Goal: Task Accomplishment & Management: Use online tool/utility

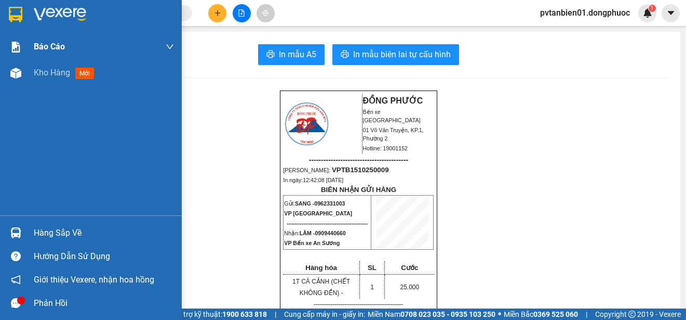
click at [22, 20] on img at bounding box center [16, 15] width 14 height 16
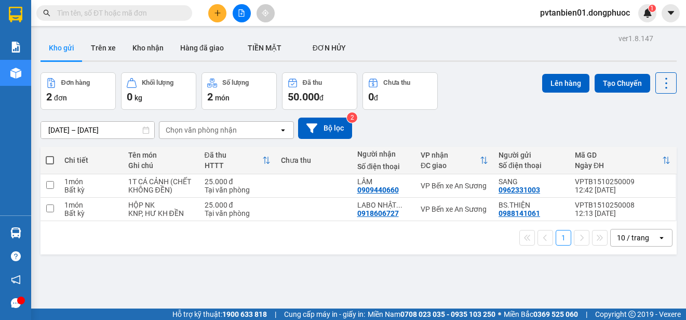
click at [128, 246] on div "1 10 / trang open" at bounding box center [359, 237] width 637 height 33
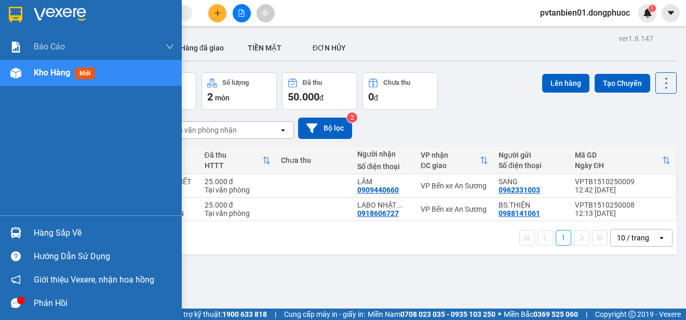
drag, startPoint x: 17, startPoint y: 232, endPoint x: 49, endPoint y: 235, distance: 32.3
click at [17, 233] on img at bounding box center [15, 232] width 11 height 11
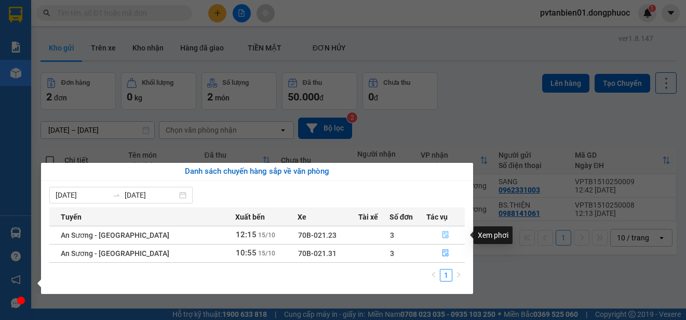
click at [443, 235] on icon "file-done" at bounding box center [445, 234] width 7 height 7
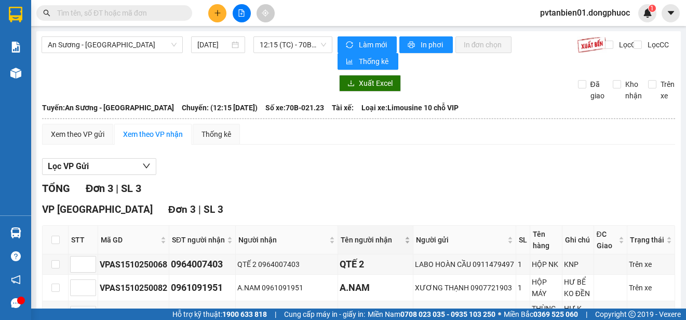
scroll to position [52, 0]
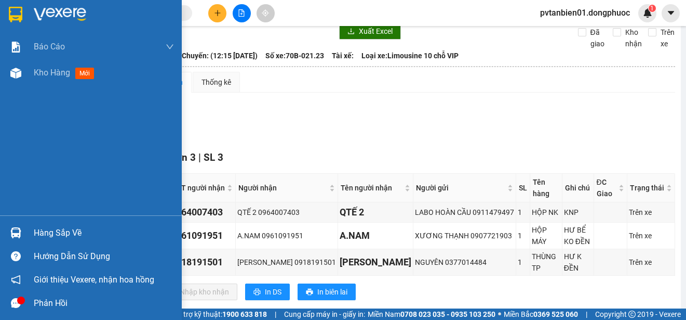
click at [9, 17] on img at bounding box center [16, 15] width 14 height 16
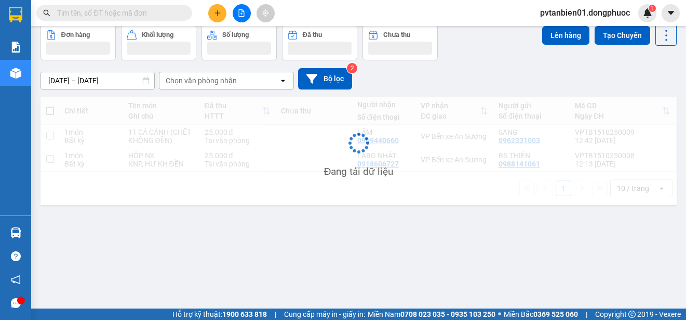
scroll to position [48, 0]
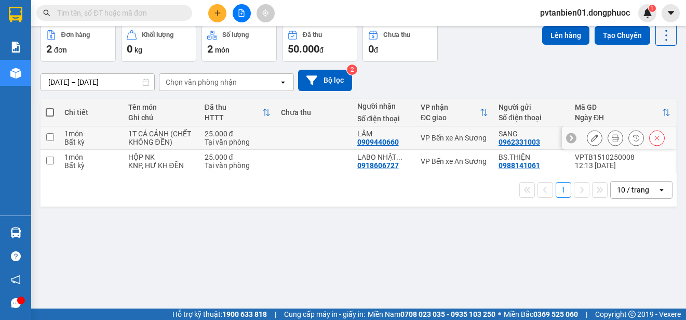
click at [95, 138] on div "Bất kỳ" at bounding box center [91, 142] width 54 height 8
checkbox input "true"
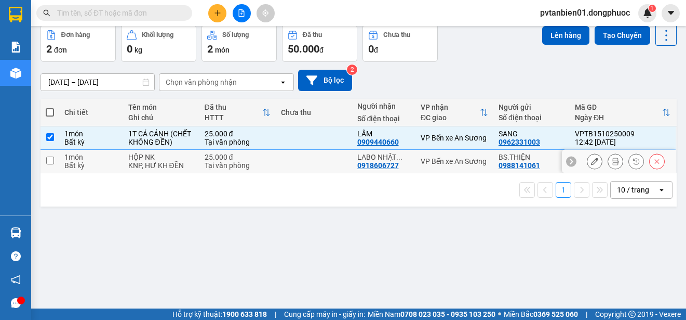
click at [102, 165] on div "Bất kỳ" at bounding box center [91, 165] width 54 height 8
checkbox input "true"
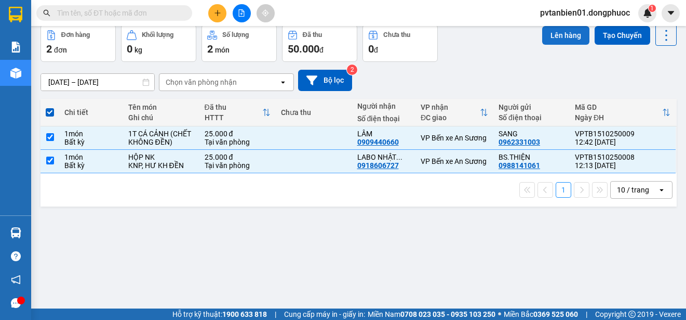
click at [558, 36] on button "Lên hàng" at bounding box center [565, 35] width 47 height 19
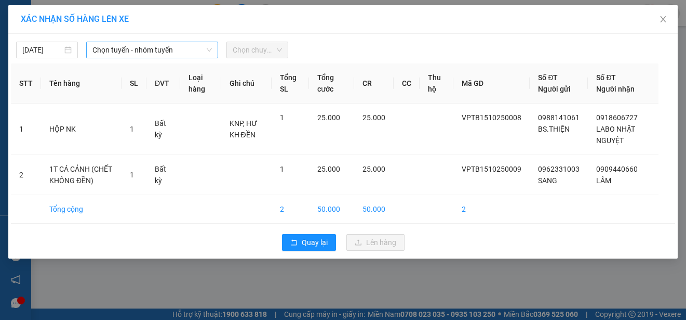
click at [183, 53] on span "Chọn tuyến - nhóm tuyến" at bounding box center [152, 50] width 120 height 16
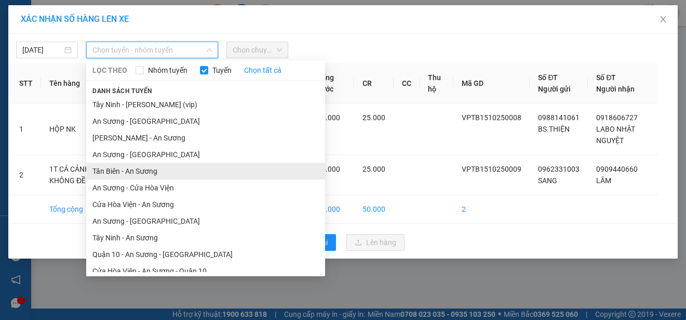
click at [129, 175] on li "Tân Biên - An Sương" at bounding box center [205, 171] width 239 height 17
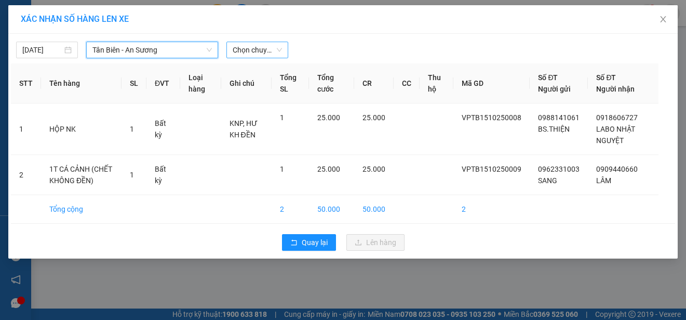
click at [255, 53] on span "Chọn chuyến" at bounding box center [257, 50] width 49 height 16
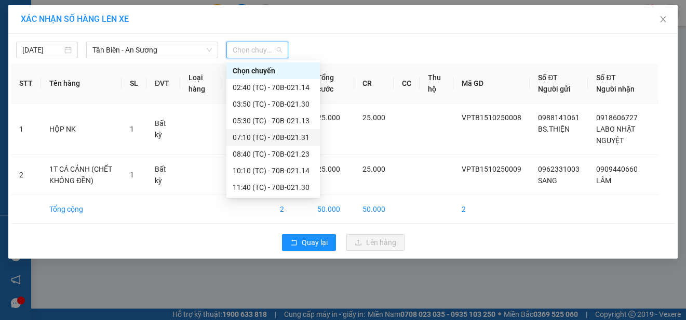
scroll to position [50, 0]
click at [263, 154] on div "13:10 (TC) - 70B-021.13" at bounding box center [273, 153] width 81 height 11
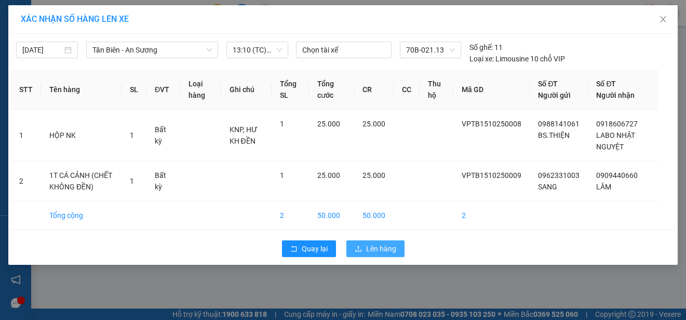
click at [376, 244] on span "Lên hàng" at bounding box center [381, 248] width 30 height 11
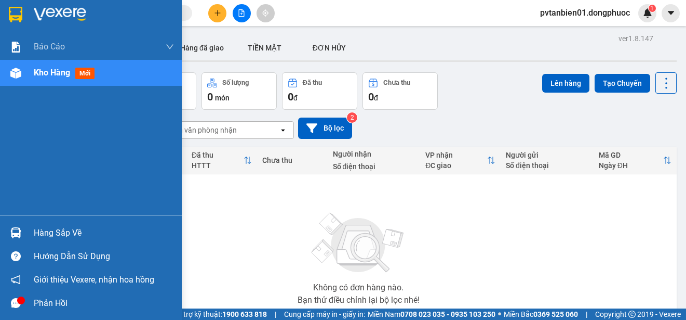
click at [33, 232] on div "Hàng sắp về" at bounding box center [91, 232] width 182 height 23
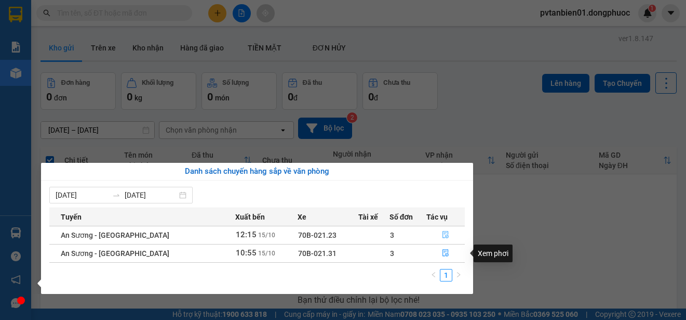
click at [442, 238] on span "file-done" at bounding box center [445, 235] width 7 height 8
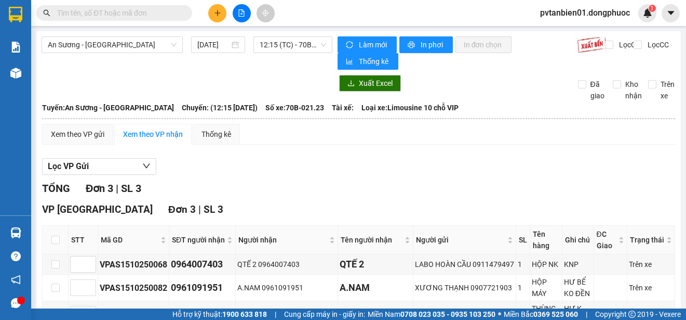
scroll to position [52, 0]
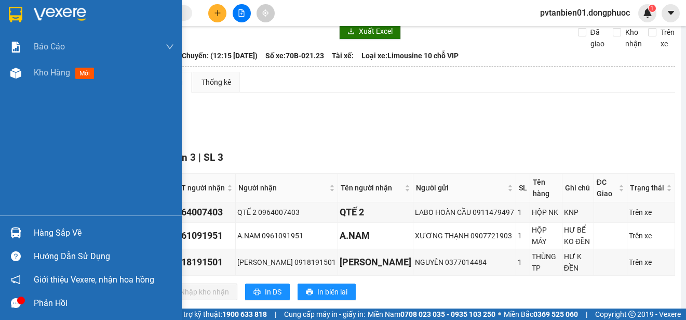
click at [19, 15] on img at bounding box center [16, 15] width 14 height 16
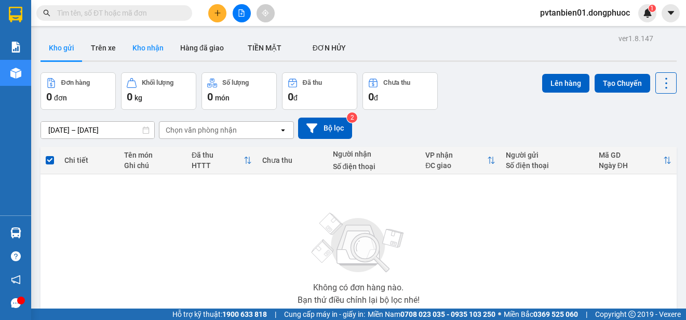
click at [155, 49] on button "Kho nhận" at bounding box center [148, 47] width 48 height 25
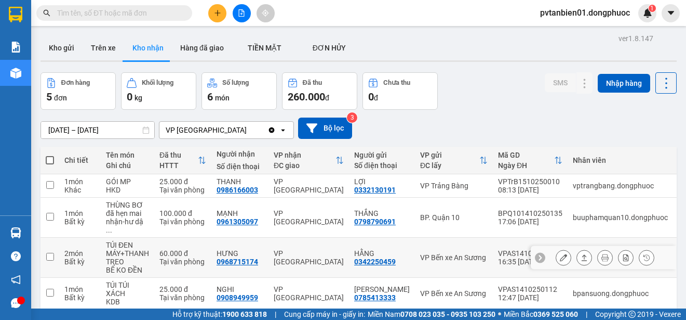
scroll to position [52, 0]
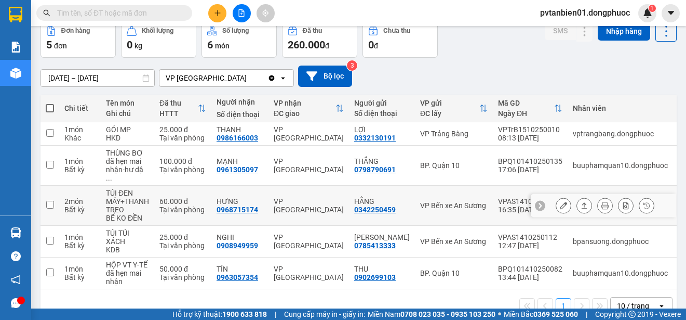
click at [320, 188] on td "VP [GEOGRAPHIC_DATA]" at bounding box center [309, 205] width 81 height 40
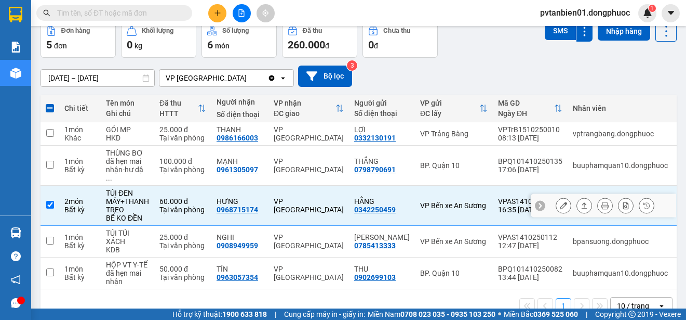
click at [577, 197] on button at bounding box center [584, 205] width 15 height 18
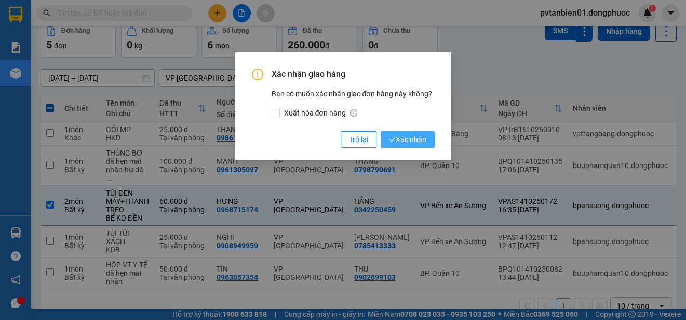
click at [419, 140] on span "Xác nhận" at bounding box center [407, 139] width 37 height 11
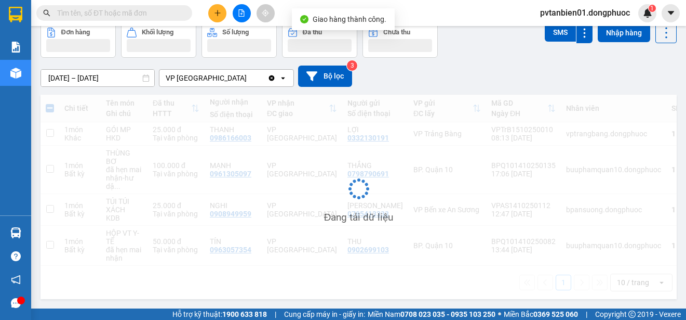
scroll to position [48, 0]
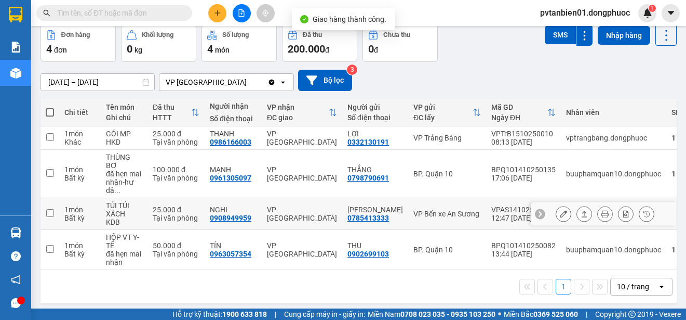
click at [322, 205] on div "VP [GEOGRAPHIC_DATA]" at bounding box center [302, 213] width 70 height 17
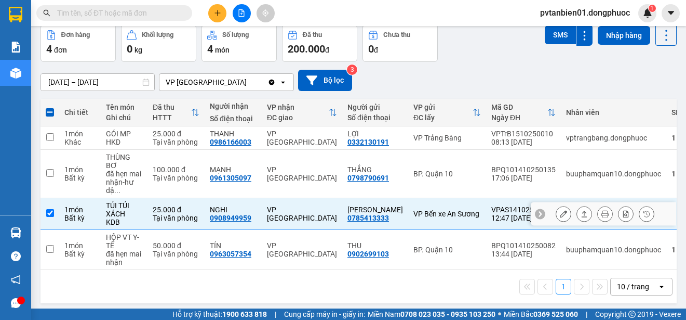
click at [577, 205] on button at bounding box center [584, 214] width 15 height 18
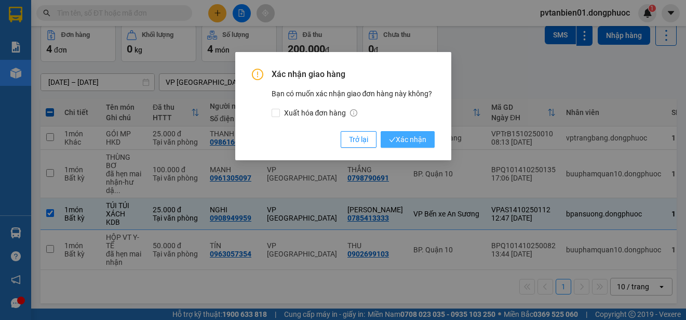
click at [430, 138] on button "Xác nhận" at bounding box center [408, 139] width 54 height 17
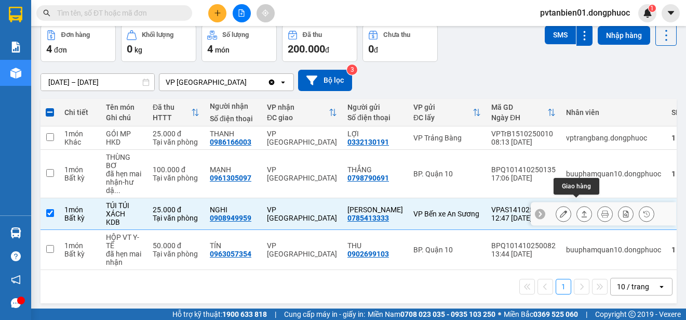
click at [582, 210] on icon at bounding box center [585, 213] width 6 height 6
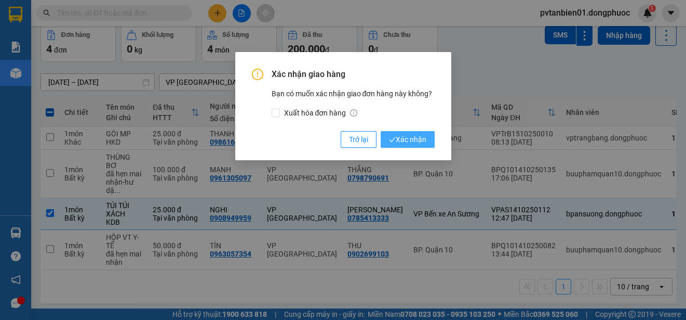
click at [405, 138] on span "Xác nhận" at bounding box center [407, 139] width 37 height 11
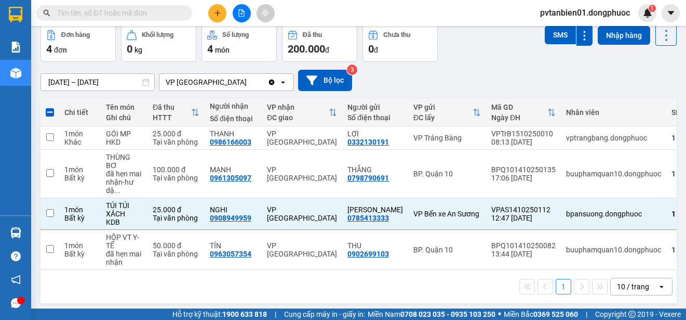
checkbox input "false"
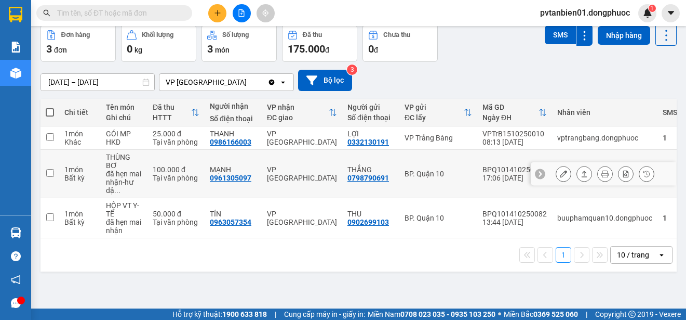
click at [270, 179] on td "VP [GEOGRAPHIC_DATA]" at bounding box center [302, 174] width 81 height 48
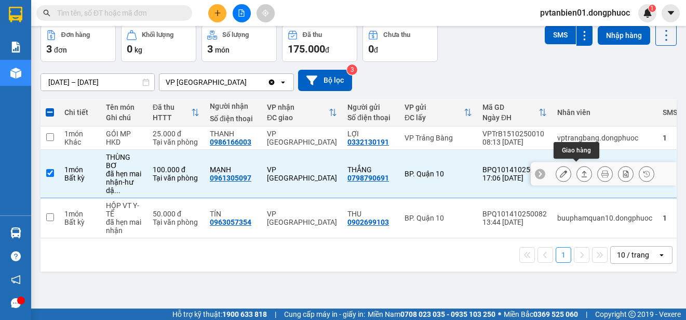
click at [577, 168] on button at bounding box center [584, 174] width 15 height 18
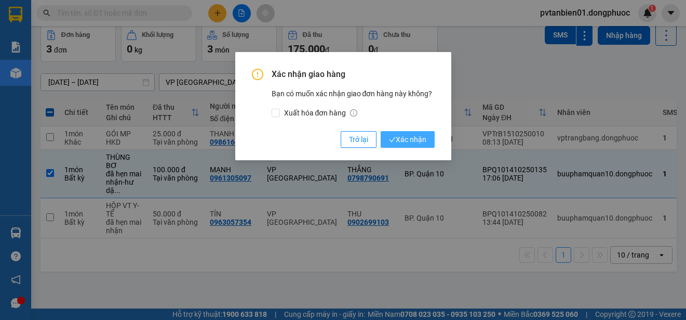
click at [420, 138] on span "Xác nhận" at bounding box center [407, 139] width 37 height 11
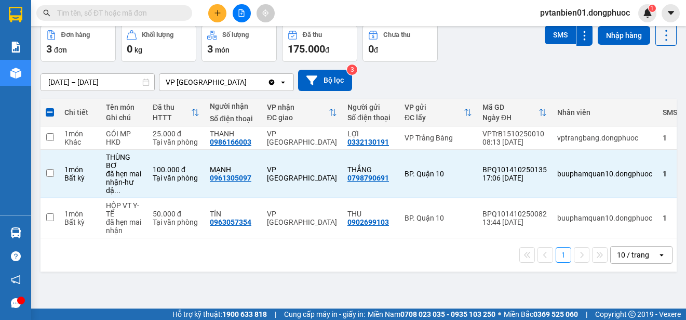
checkbox input "false"
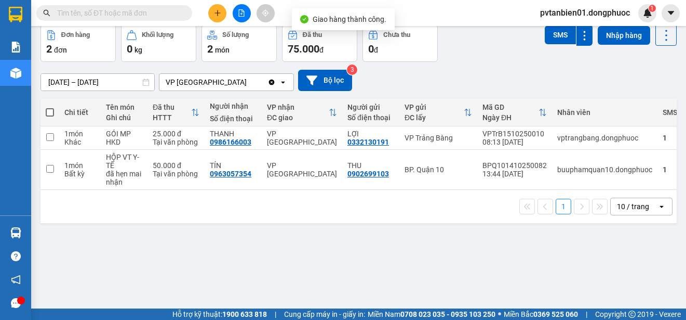
click at [11, 228] on img at bounding box center [15, 232] width 11 height 11
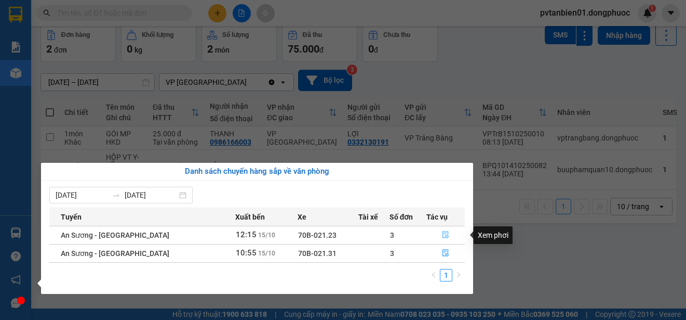
click at [438, 229] on button "button" at bounding box center [445, 235] width 37 height 17
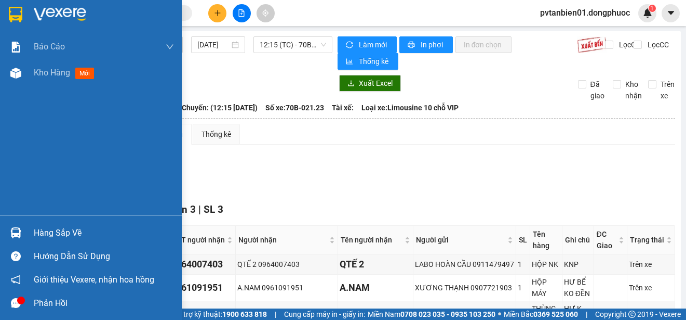
click at [30, 231] on div "Hàng sắp về" at bounding box center [91, 232] width 182 height 23
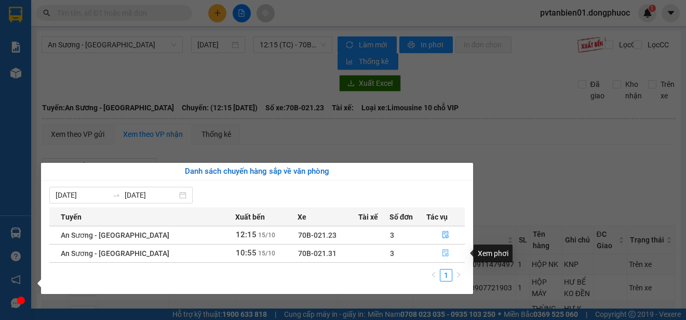
click at [443, 249] on icon "file-done" at bounding box center [445, 252] width 7 height 7
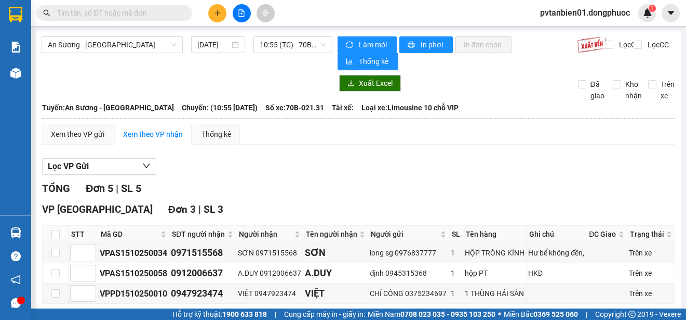
scroll to position [156, 0]
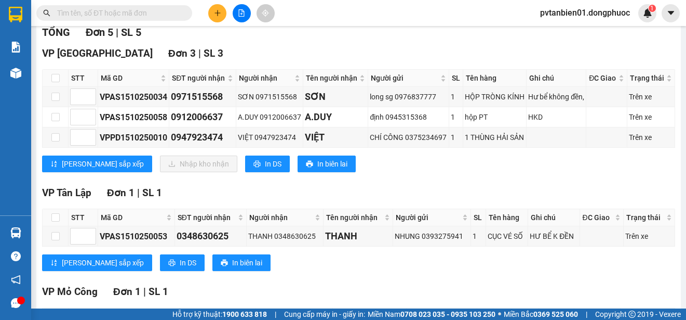
click at [60, 85] on th at bounding box center [56, 78] width 26 height 17
click at [58, 82] on input "checkbox" at bounding box center [55, 78] width 8 height 8
checkbox input "true"
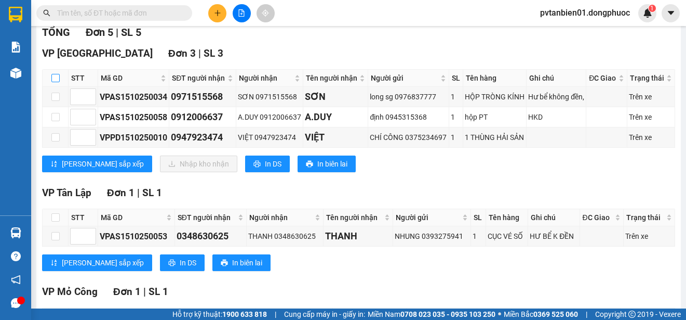
checkbox input "true"
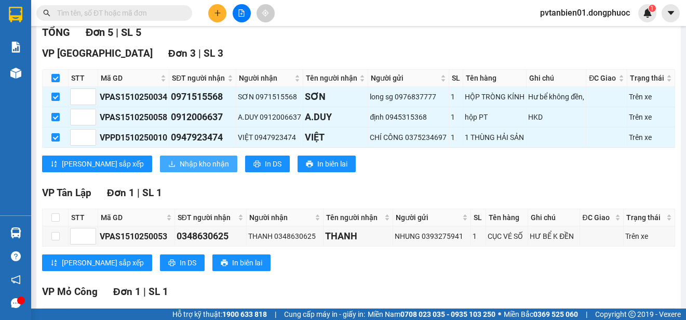
click at [180, 169] on span "Nhập kho nhận" at bounding box center [204, 163] width 49 height 11
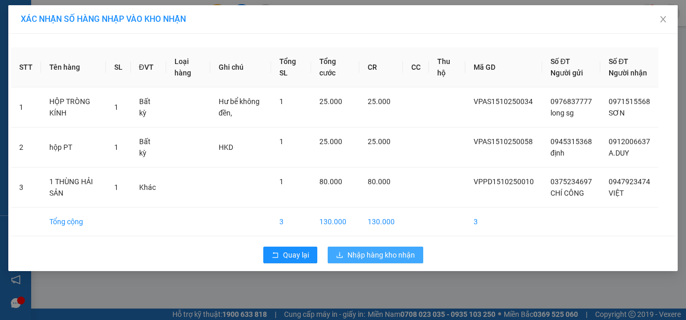
click at [355, 259] on button "Nhập hàng kho nhận" at bounding box center [376, 254] width 96 height 17
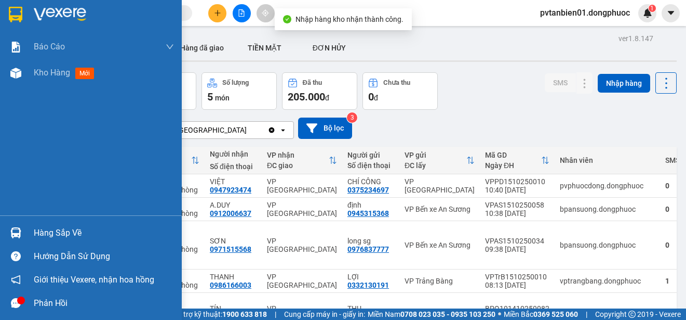
click at [18, 234] on img at bounding box center [15, 232] width 11 height 11
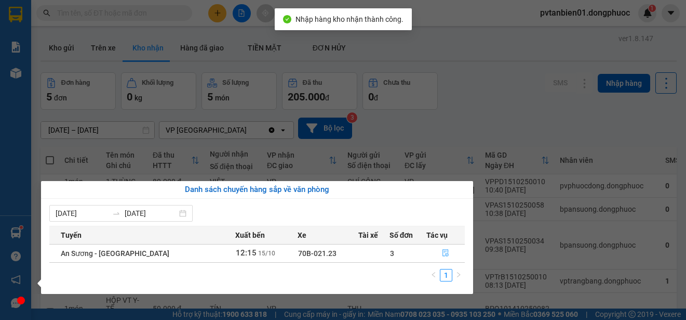
click at [446, 250] on button "button" at bounding box center [445, 253] width 37 height 17
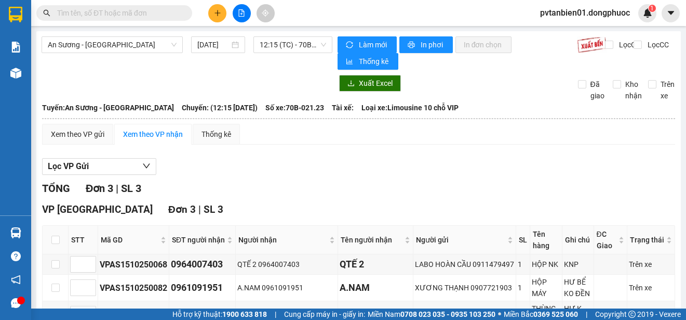
scroll to position [52, 0]
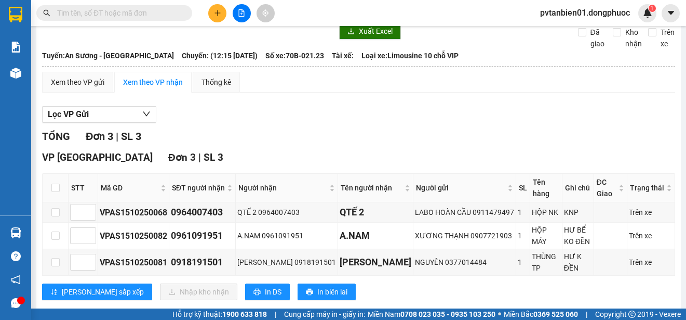
click at [283, 145] on div "TỔNG Đơn 3 | SL 3 VP [GEOGRAPHIC_DATA] 3 | SL 3 STT Mã GD SĐT người nhận Người …" at bounding box center [358, 220] width 633 height 184
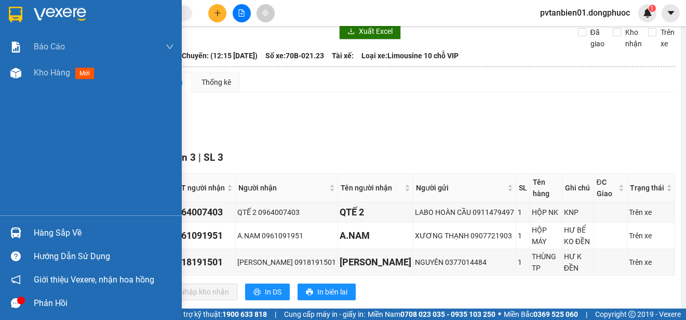
click at [16, 11] on img at bounding box center [16, 15] width 14 height 16
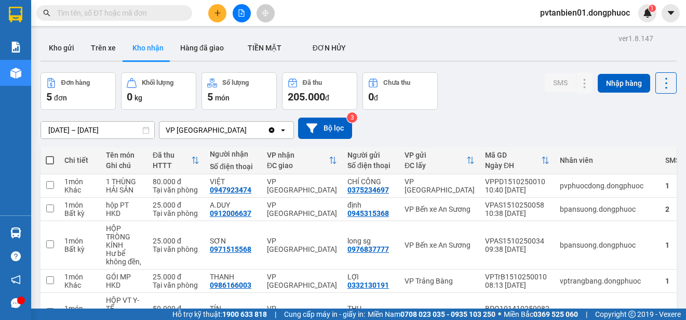
scroll to position [71, 0]
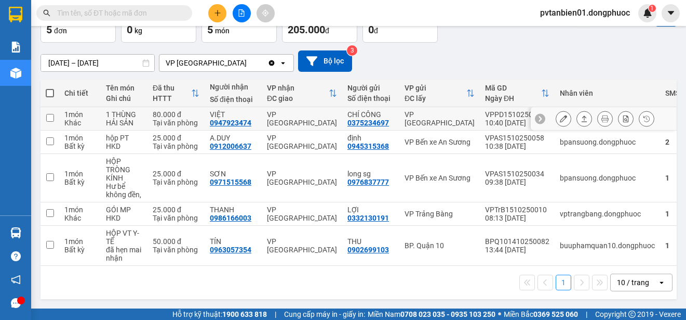
click at [156, 118] on div "Tại văn phòng" at bounding box center [176, 122] width 47 height 8
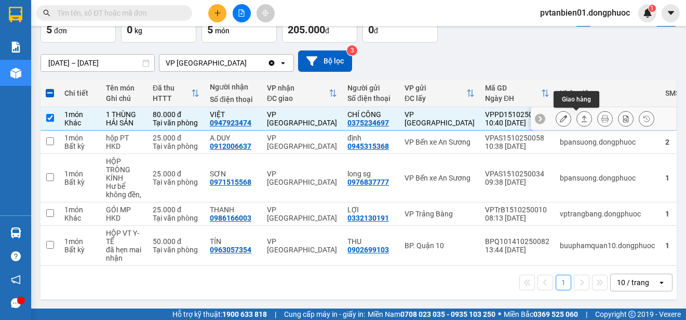
click at [581, 115] on icon at bounding box center [584, 118] width 7 height 7
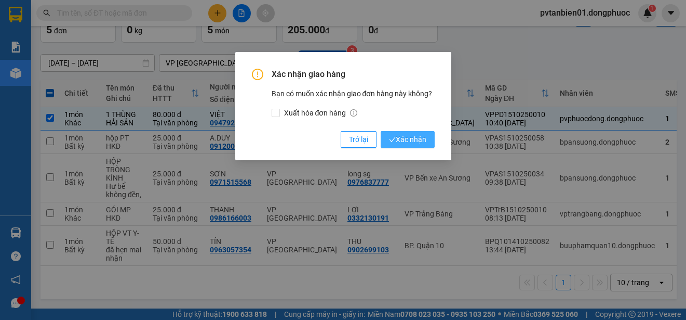
click at [414, 140] on span "Xác nhận" at bounding box center [407, 139] width 37 height 11
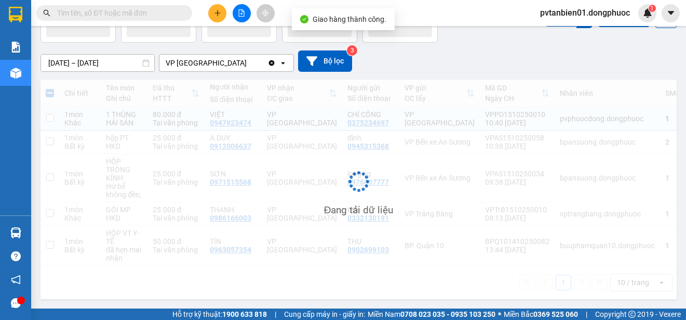
checkbox input "false"
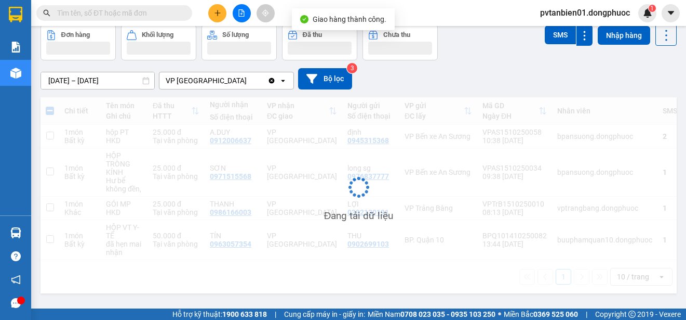
scroll to position [48, 0]
